Goal: Information Seeking & Learning: Learn about a topic

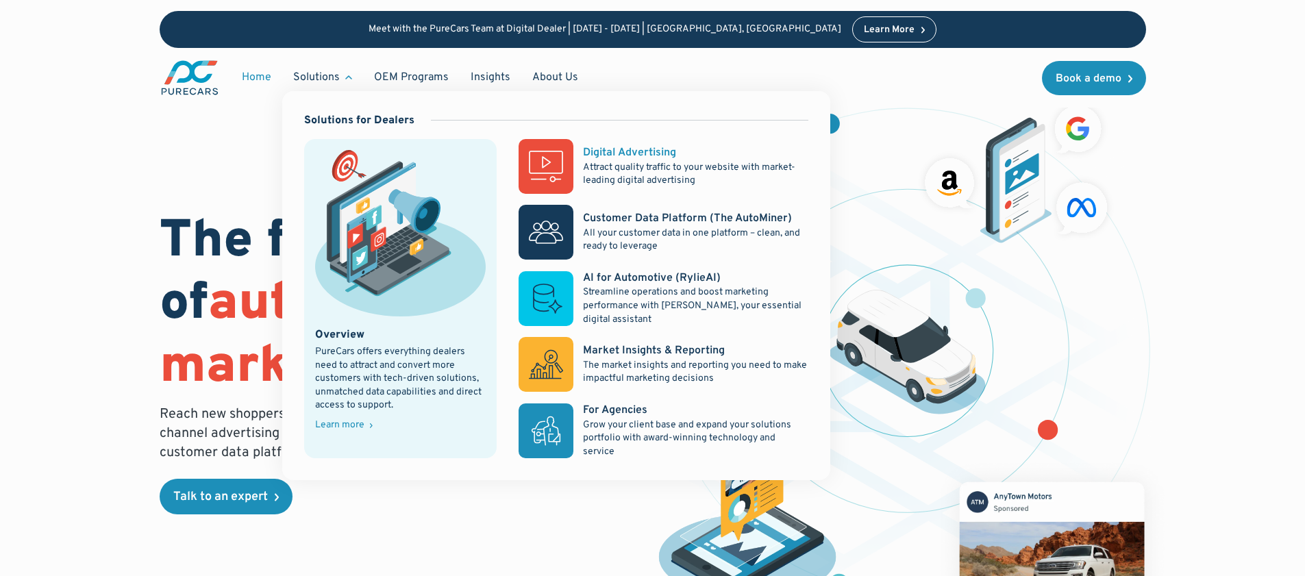
click at [604, 160] on div "Digital Advertising" at bounding box center [629, 152] width 93 height 15
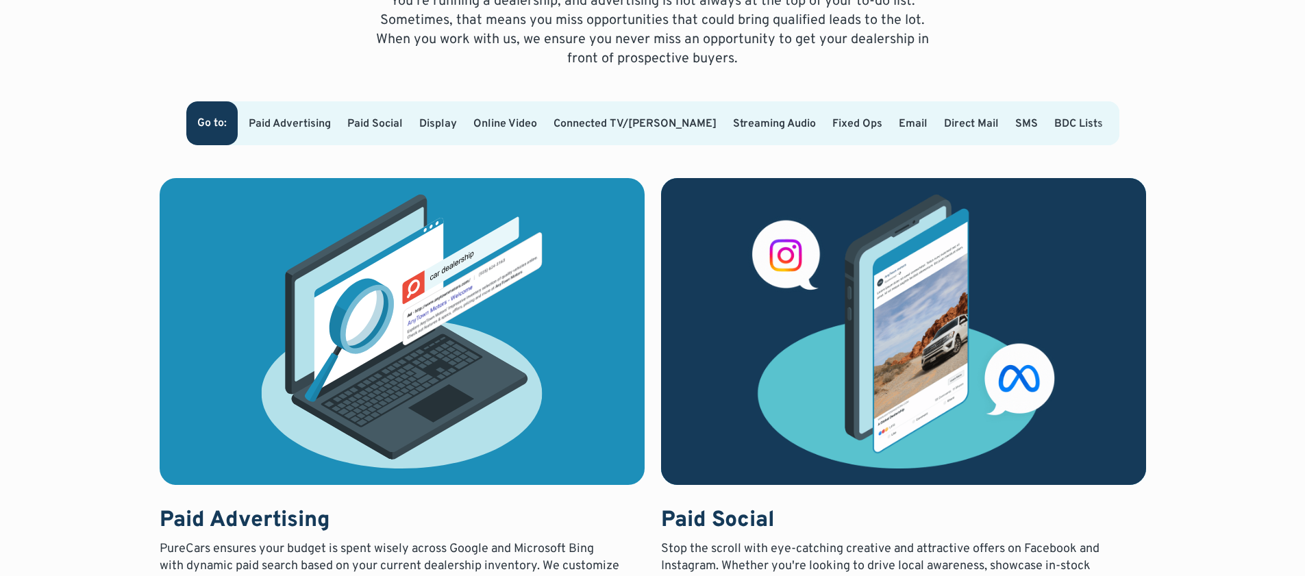
scroll to position [972, 0]
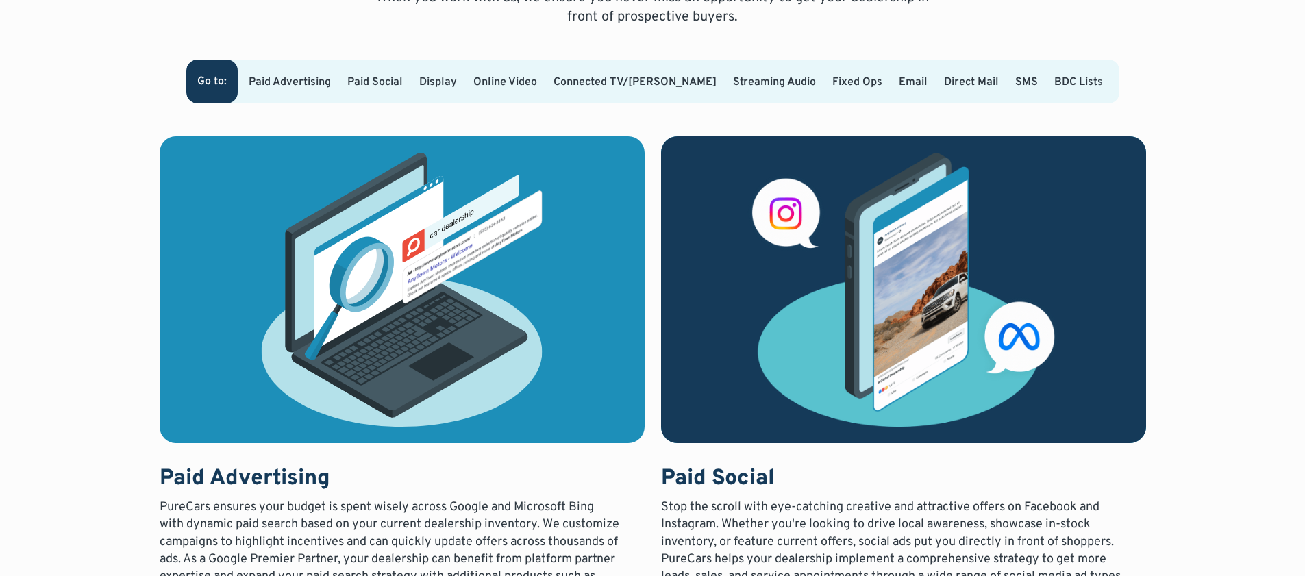
click at [451, 75] on link "Display" at bounding box center [438, 82] width 38 height 14
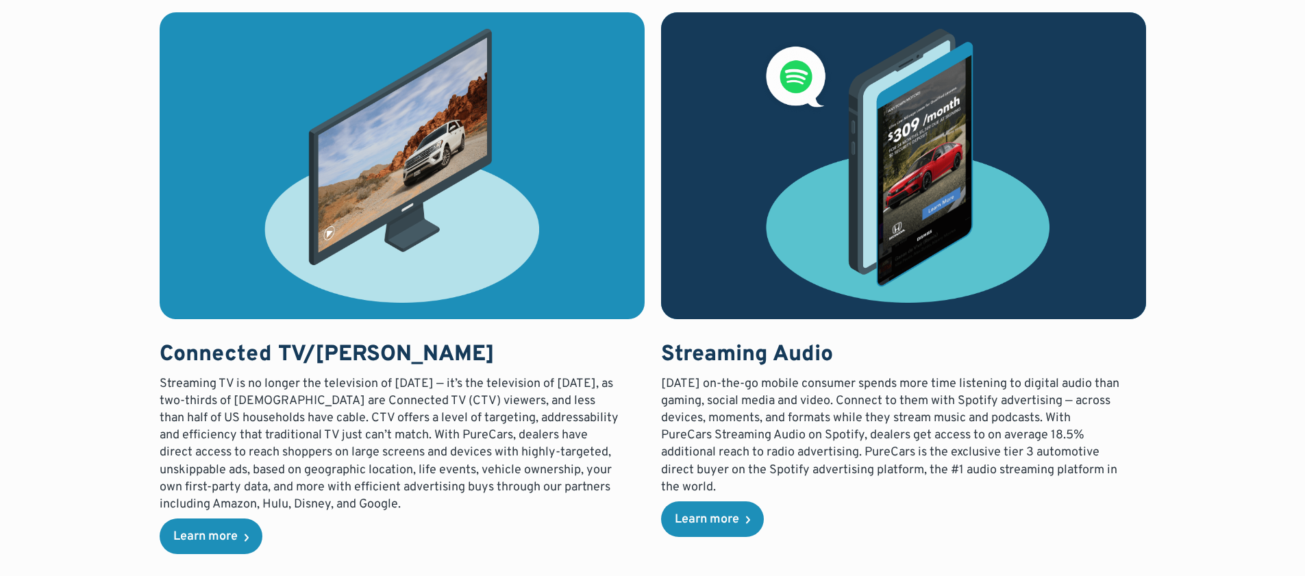
scroll to position [1824, 0]
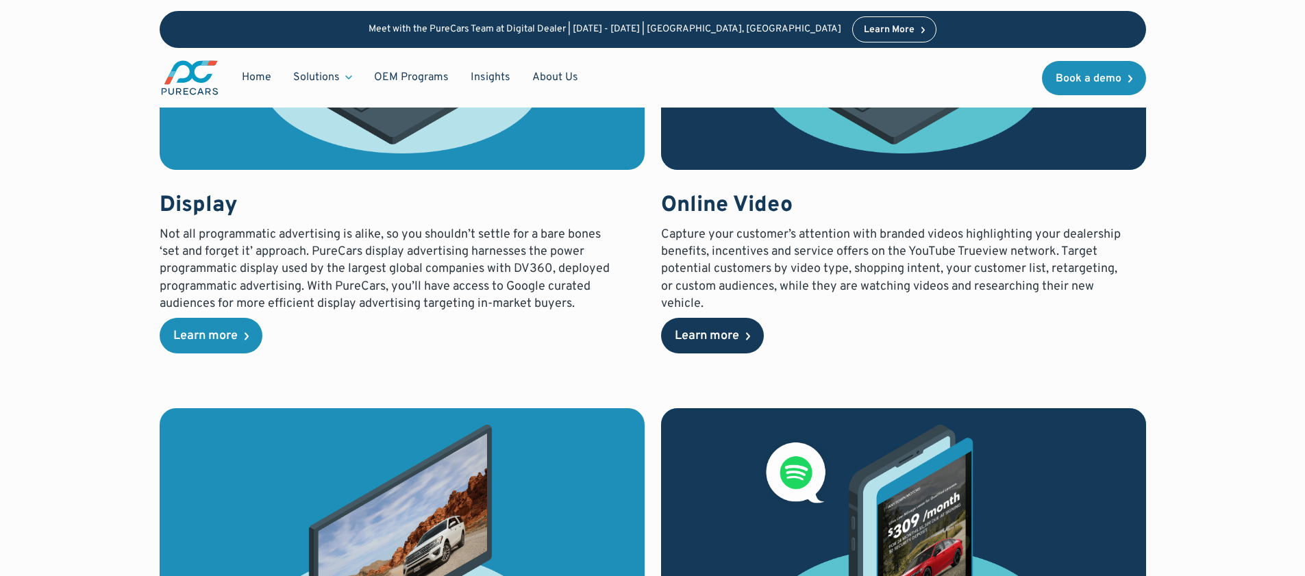
click at [715, 333] on div "Learn more" at bounding box center [707, 336] width 64 height 12
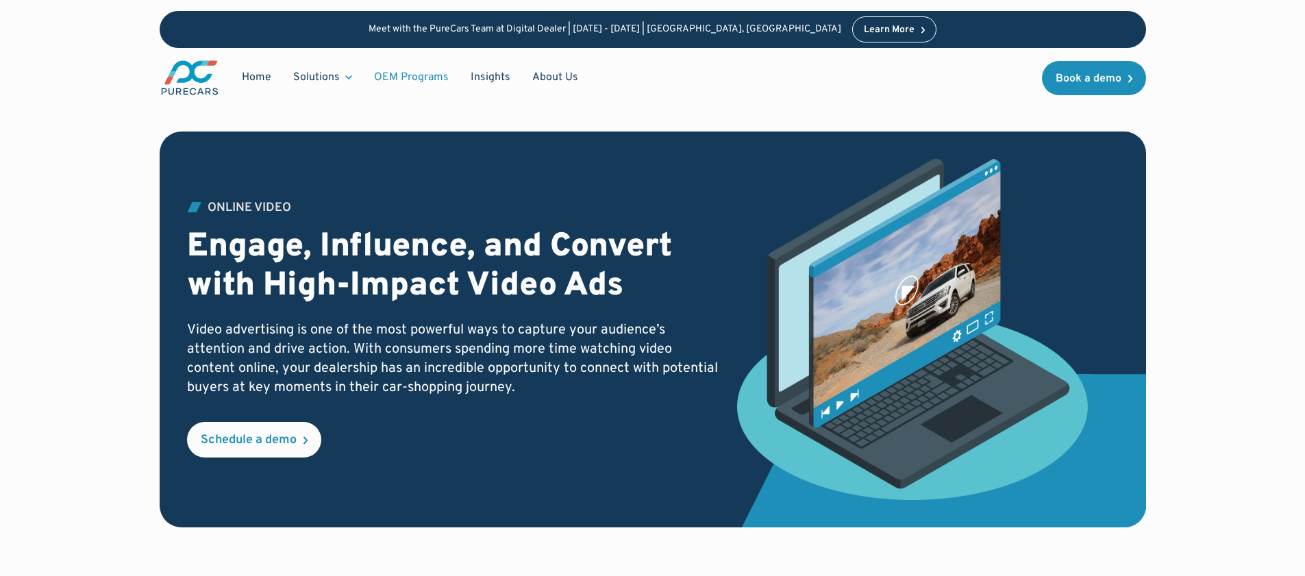
click at [401, 72] on link "OEM Programs" at bounding box center [411, 77] width 97 height 26
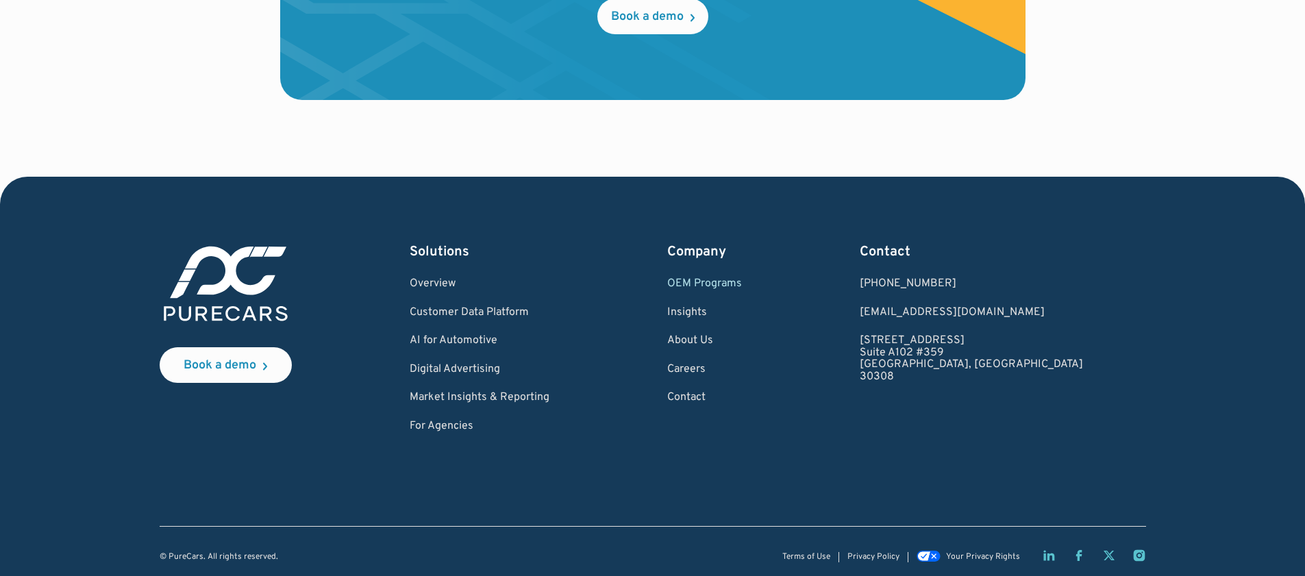
scroll to position [2352, 0]
